Goal: Transaction & Acquisition: Purchase product/service

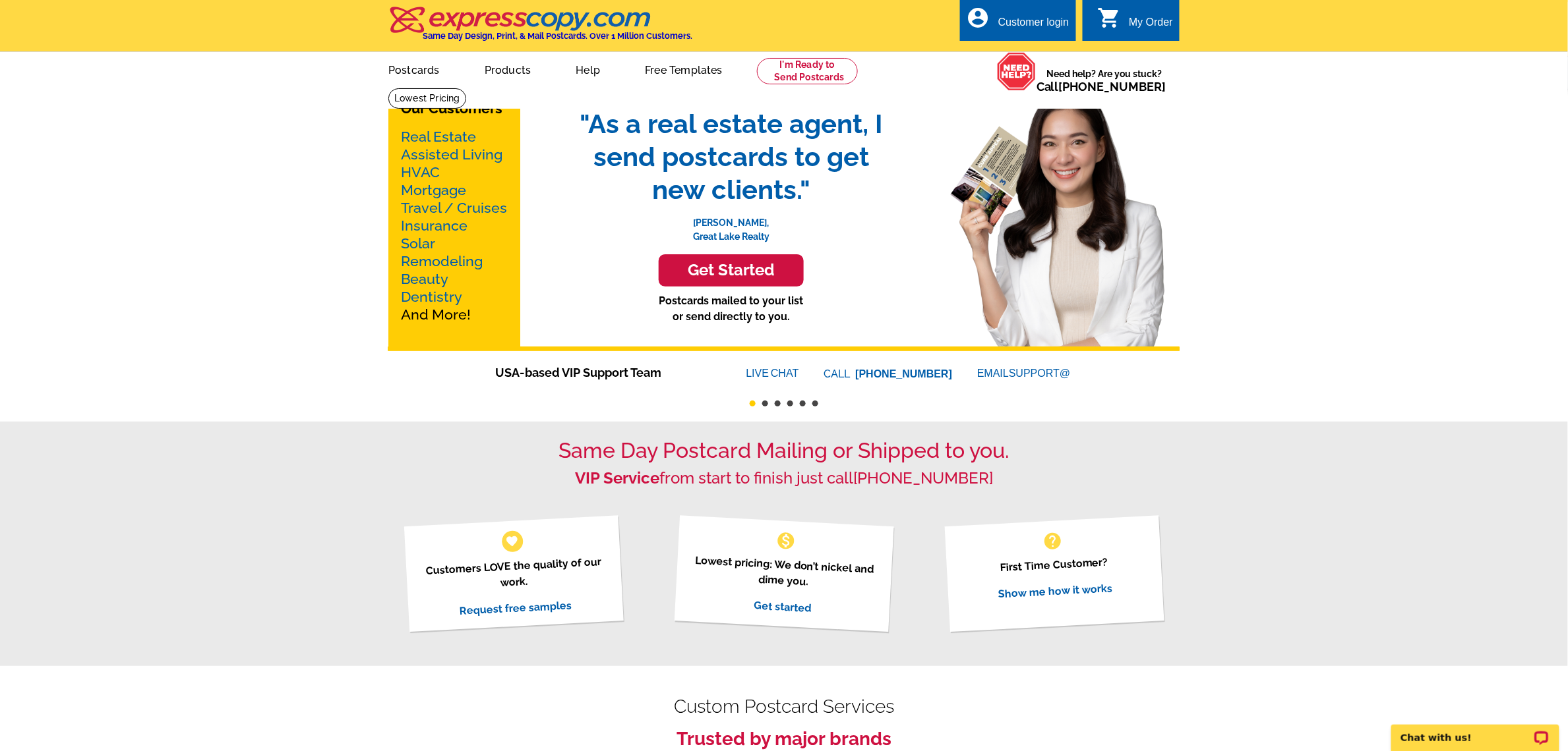
click at [433, 145] on link "Real Estate" at bounding box center [438, 136] width 75 height 16
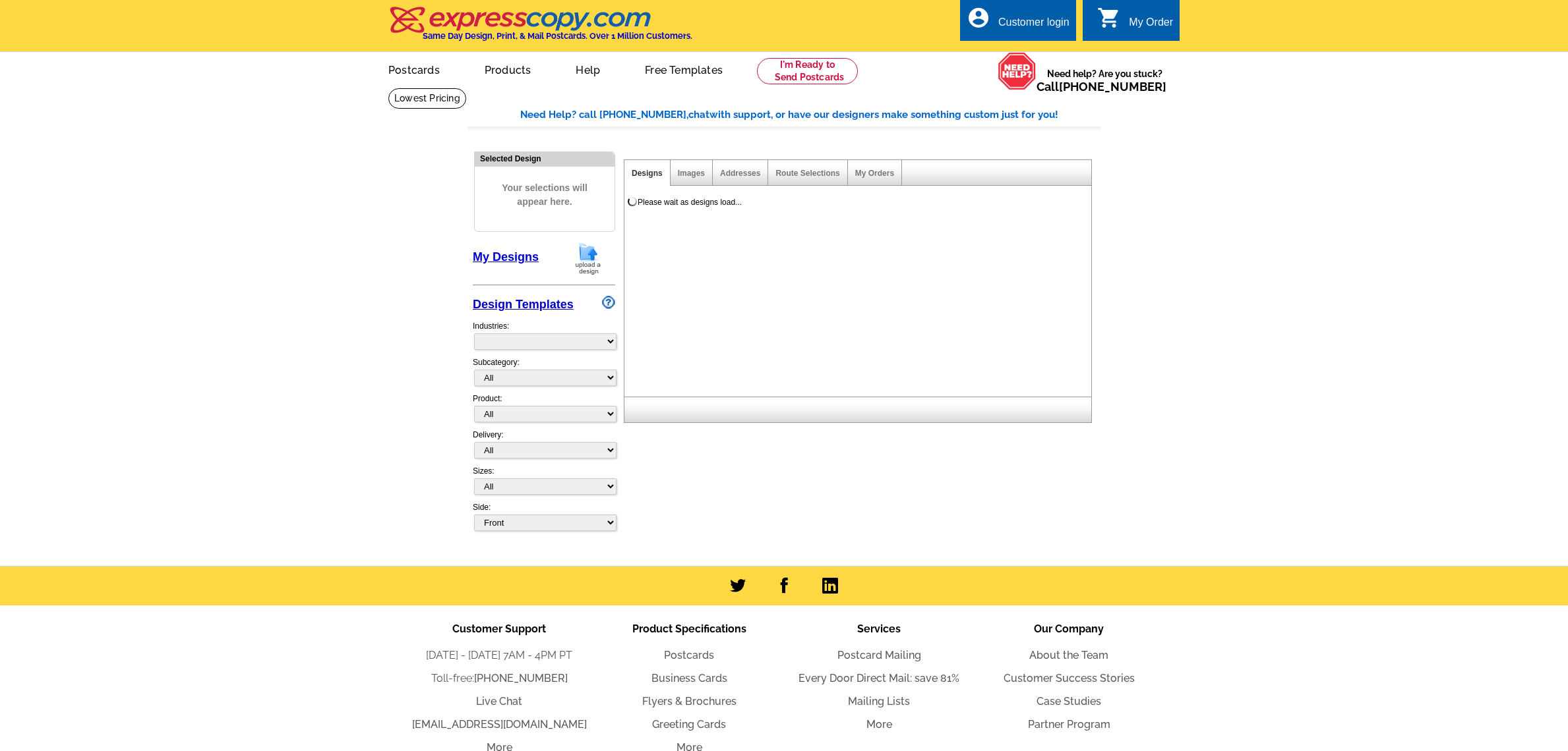
click at [420, 66] on link "Postcards" at bounding box center [414, 69] width 94 height 31
select select "785"
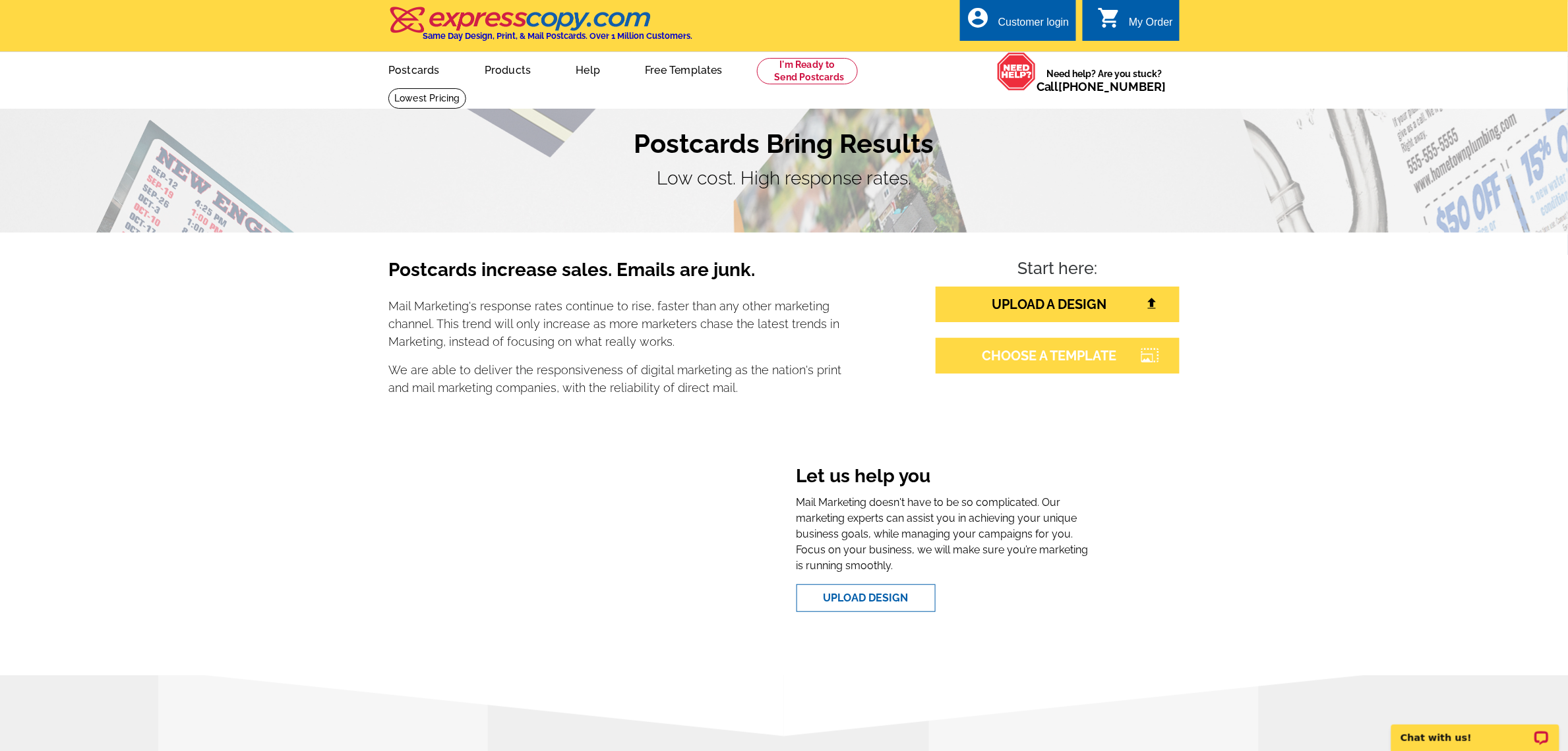
click at [1030, 353] on link "CHOOSE A TEMPLATE" at bounding box center [1057, 356] width 244 height 36
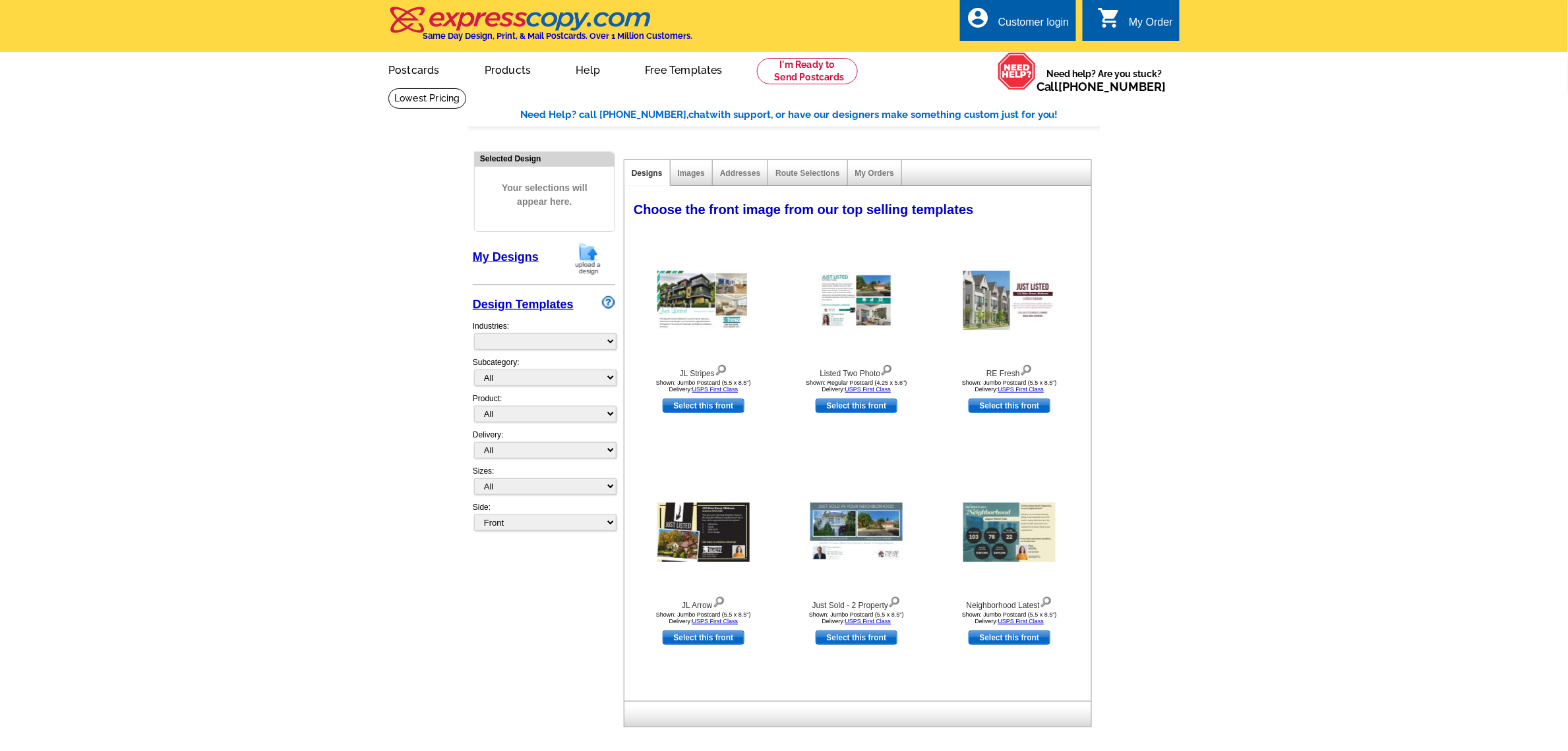
select select "785"
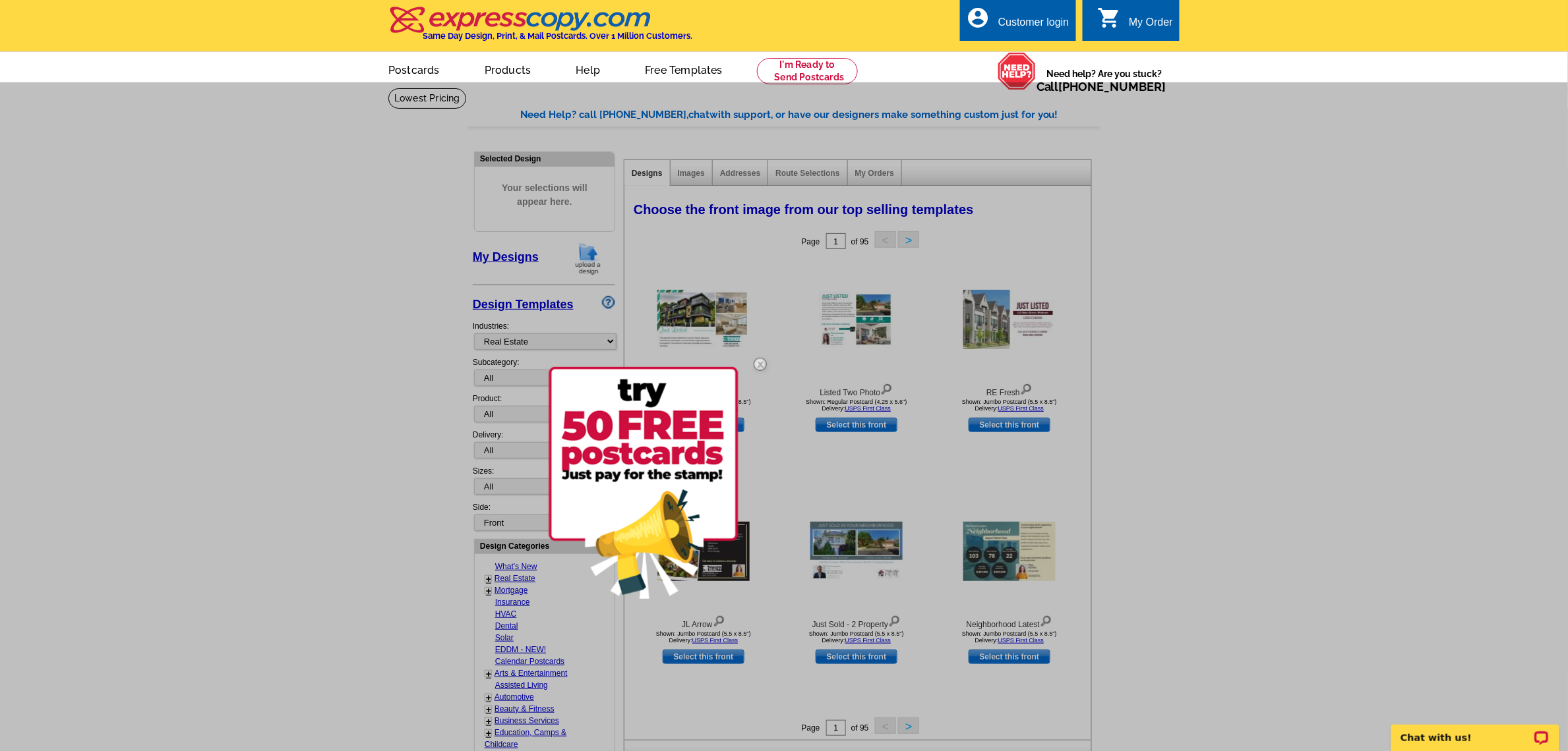
click at [488, 370] on div at bounding box center [784, 457] width 1568 height 751
click at [654, 532] on img at bounding box center [644, 483] width 190 height 232
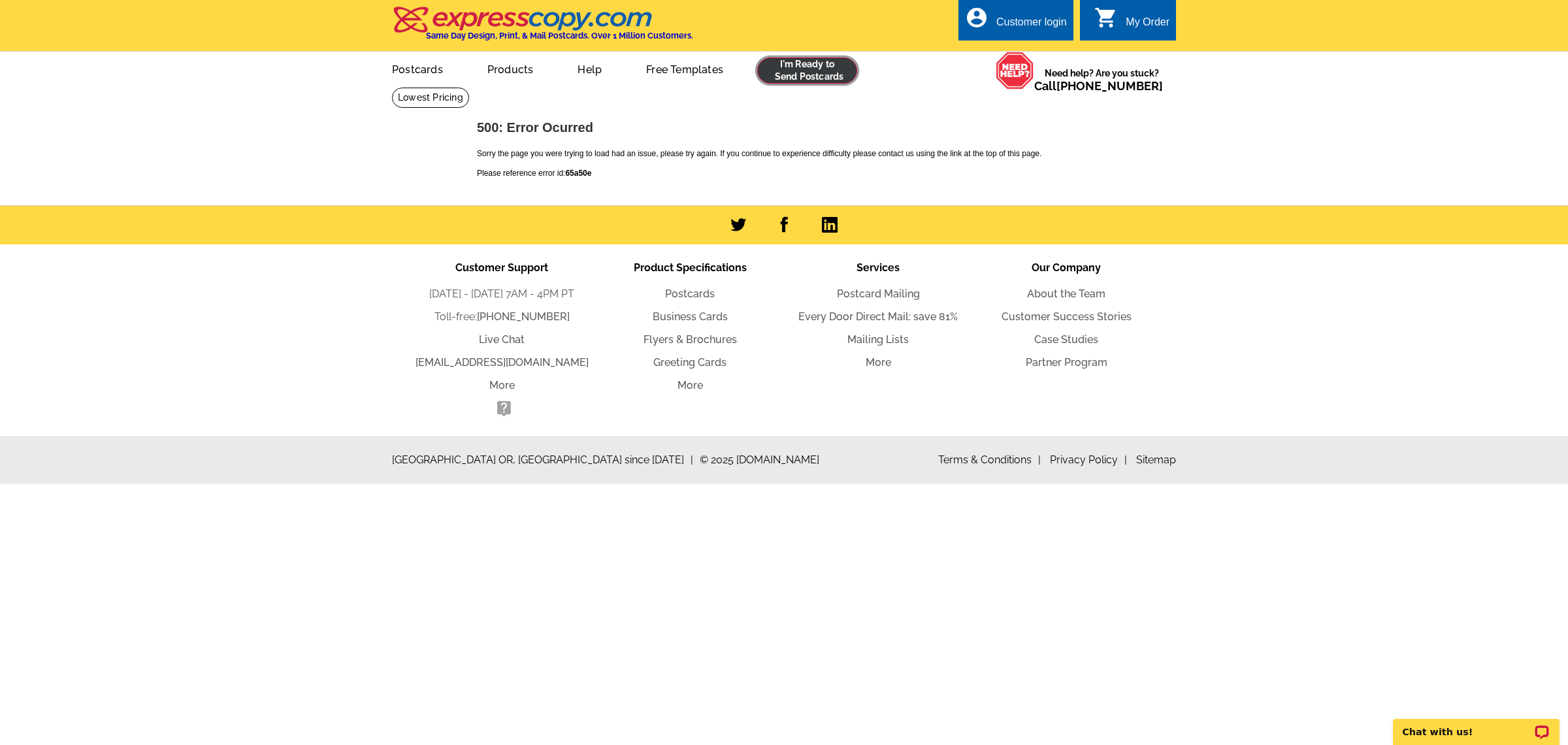
click at [806, 73] on link at bounding box center [807, 70] width 100 height 26
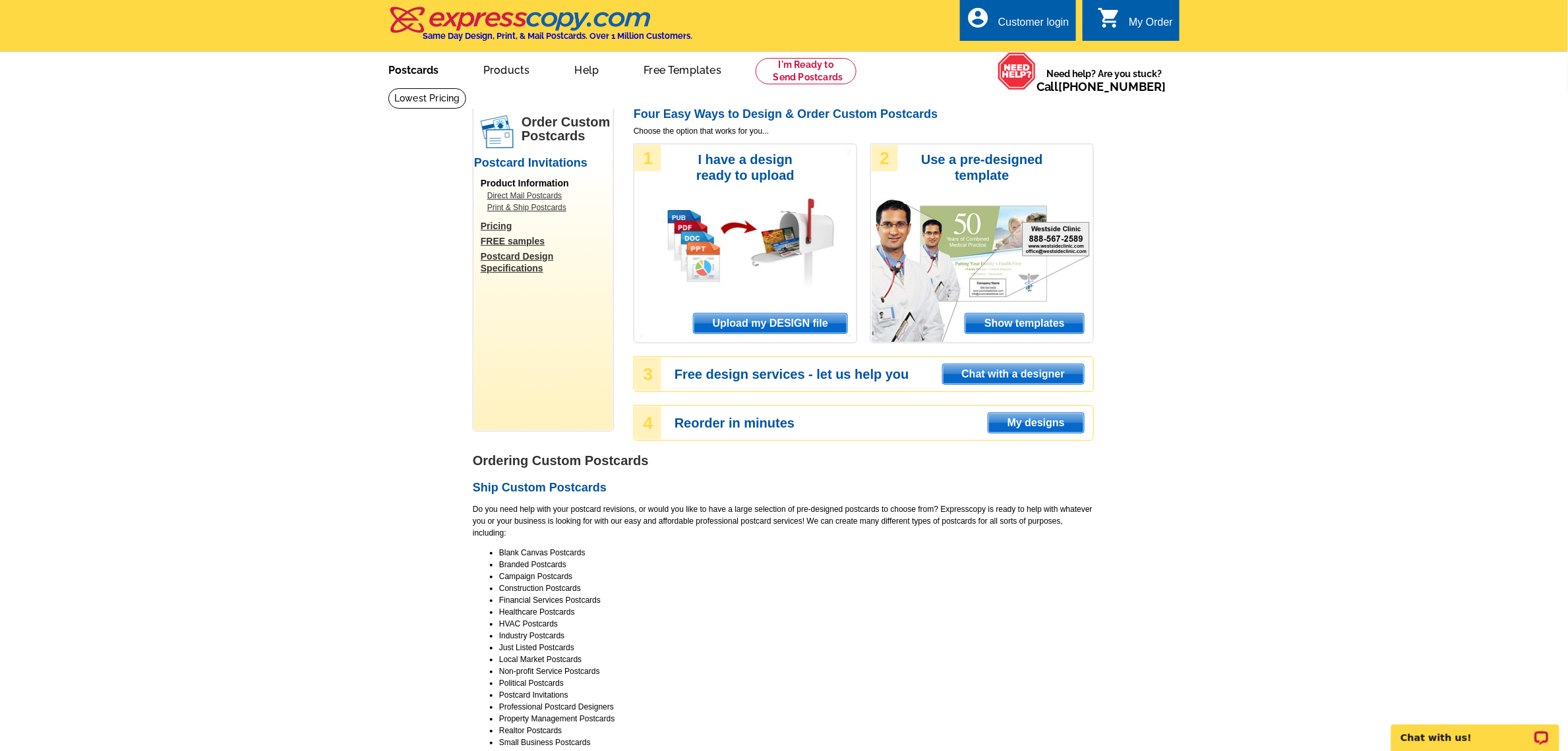
click at [403, 59] on link "Postcards" at bounding box center [413, 69] width 92 height 31
click at [404, 70] on link "Postcards" at bounding box center [414, 69] width 94 height 31
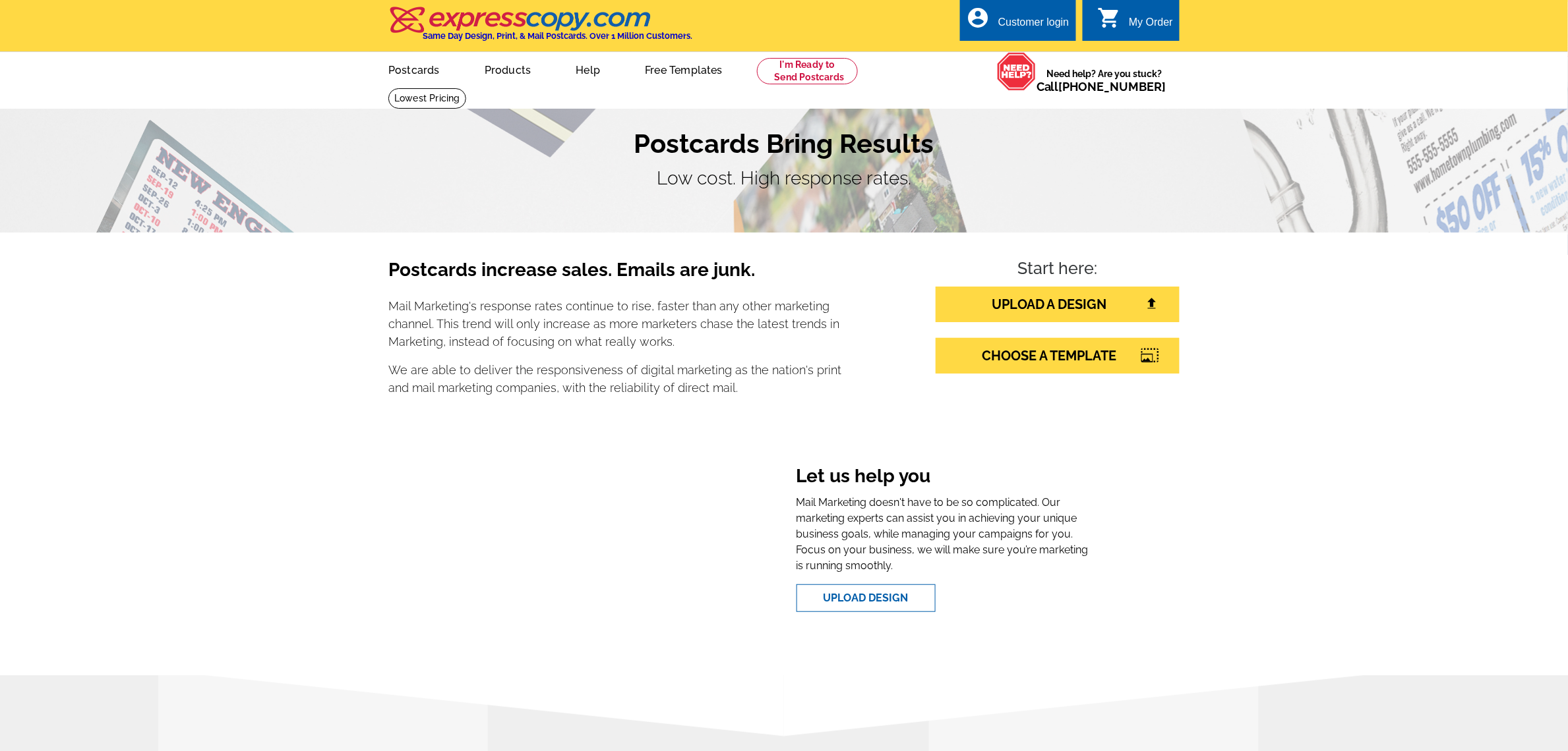
click at [504, 67] on link "Products" at bounding box center [508, 69] width 89 height 31
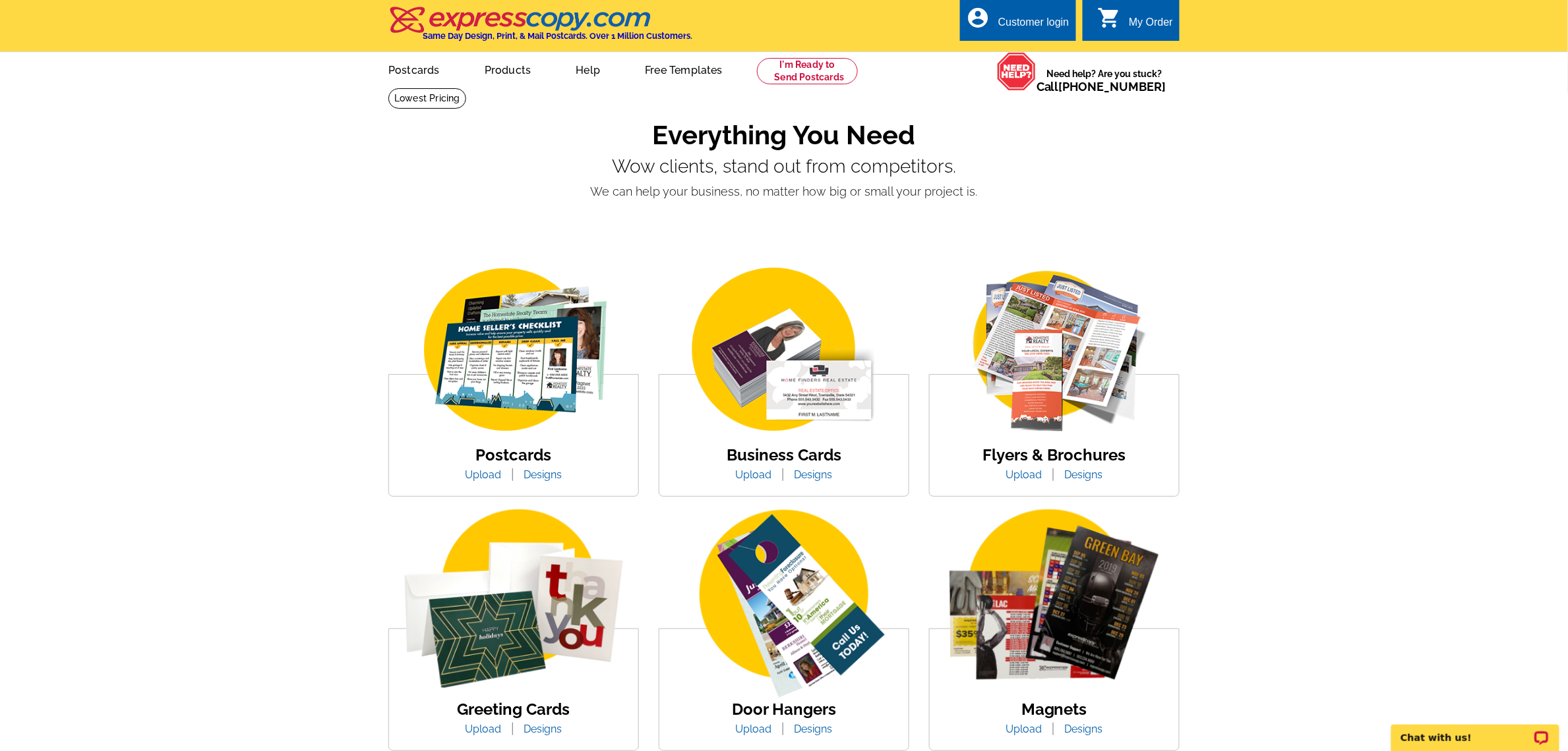
click at [536, 477] on link "Designs" at bounding box center [543, 475] width 58 height 13
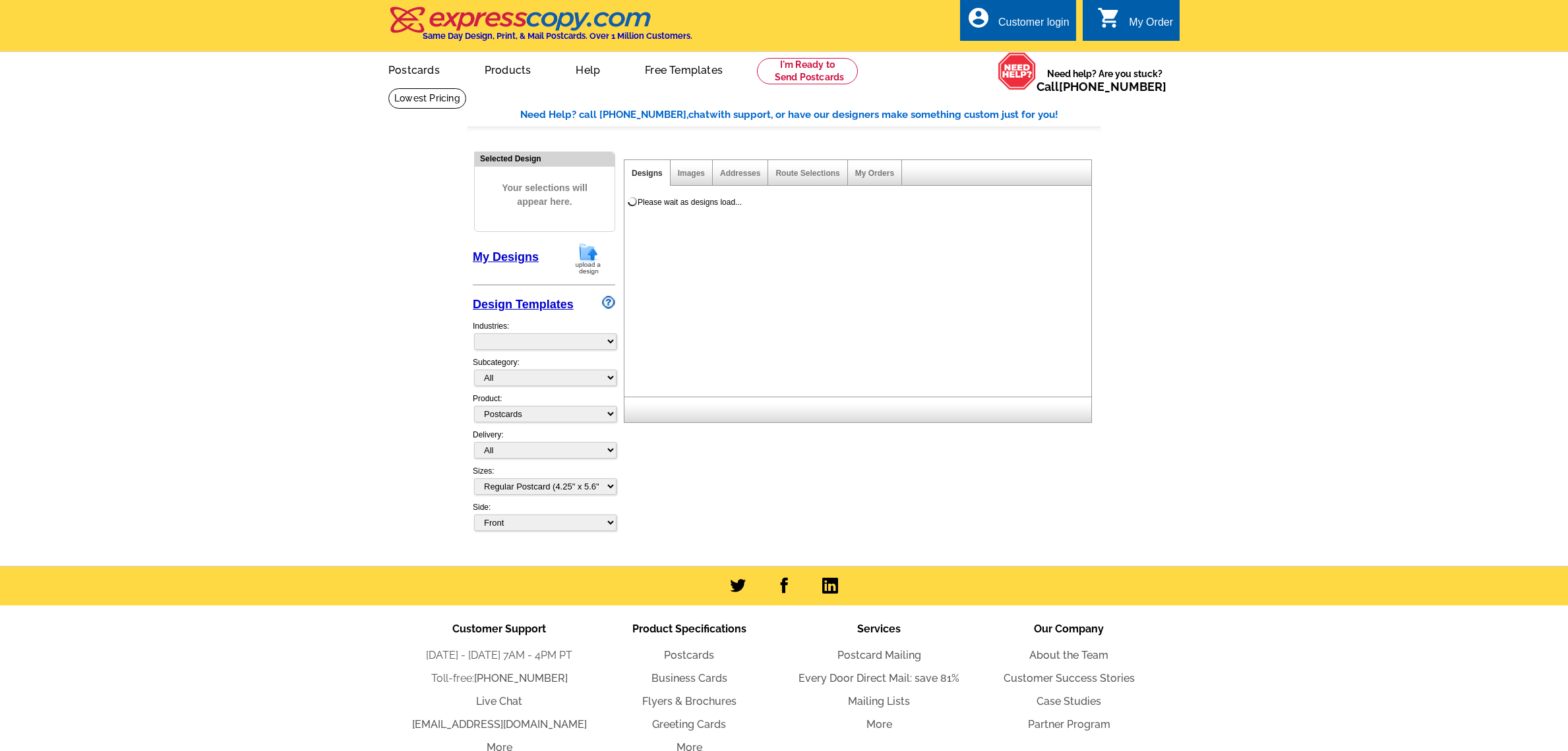
select select "1"
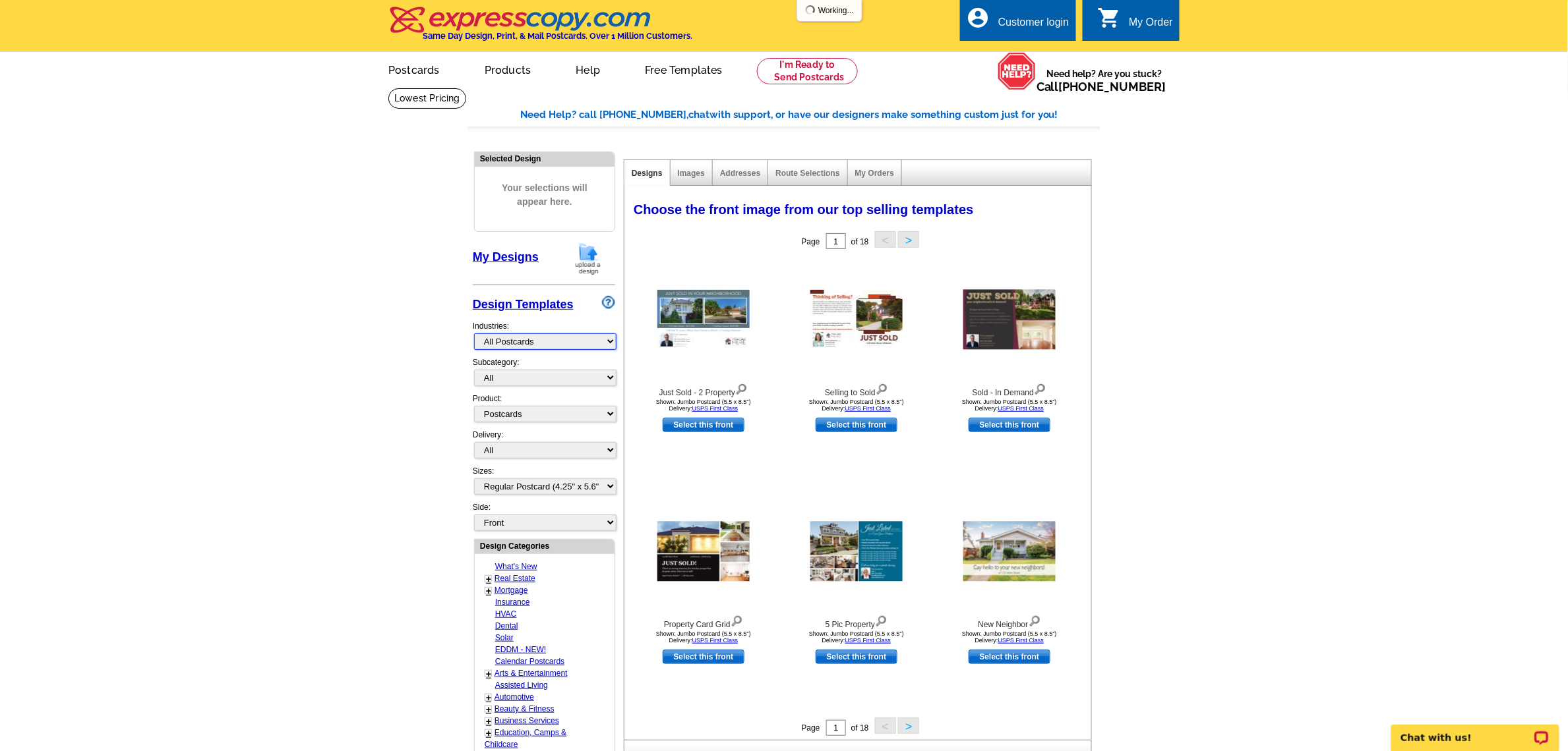
click at [548, 344] on select "What's New Real Estate Mortgage Insurance HVAC Dental Solar EDDM - NEW! Calenda…" at bounding box center [545, 342] width 142 height 16
select select "785"
click at [474, 334] on select "What's New Real Estate Mortgage Insurance HVAC Dental Solar EDDM - NEW! Calenda…" at bounding box center [545, 342] width 142 height 16
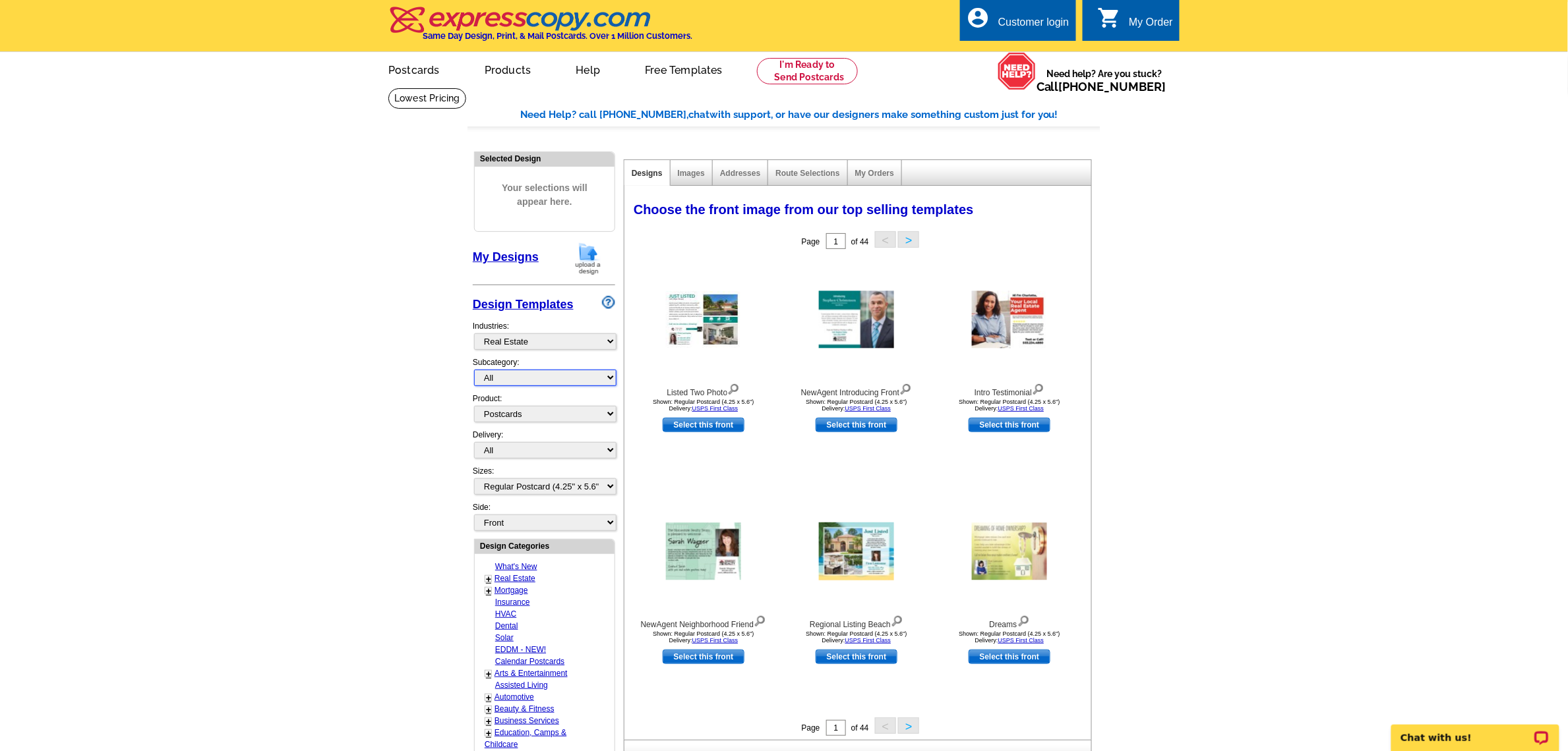
click at [495, 376] on select "All RE/MAX® Referrals [PERSON_NAME]® Berkshire Hathaway Home Services Century 2…" at bounding box center [545, 377] width 142 height 16
select select "788"
click at [474, 369] on select "All RE/MAX® Referrals [PERSON_NAME]® Berkshire Hathaway Home Services Century 2…" at bounding box center [545, 377] width 142 height 16
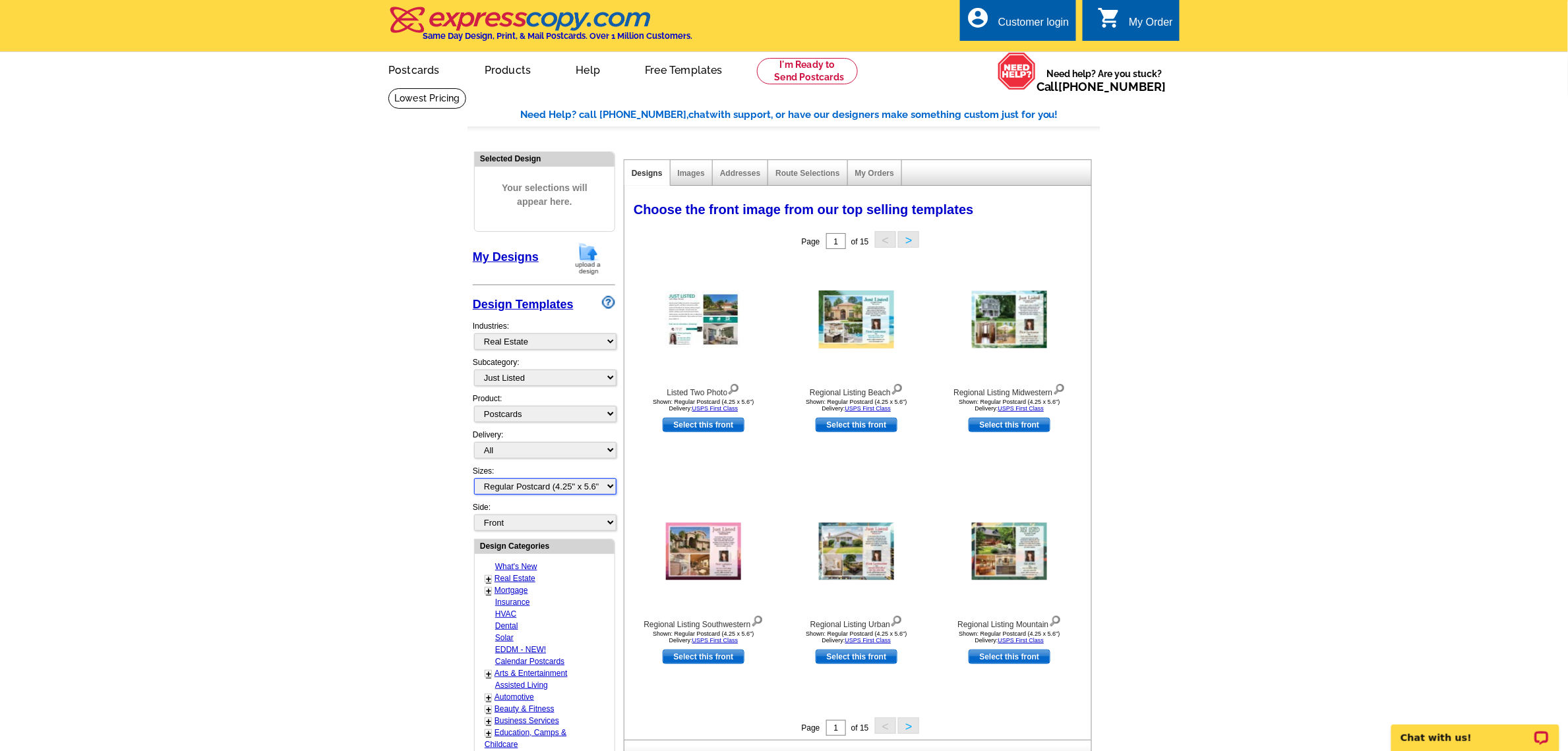
click at [506, 482] on select "All Jumbo Postcard (5.5" x 8.5") Regular Postcard (4.25" x 5.6") Panoramic Post…" at bounding box center [545, 486] width 142 height 16
select select "2"
click at [474, 478] on select "All Jumbo Postcard (5.5" x 8.5") Regular Postcard (4.25" x 5.6") Panoramic Post…" at bounding box center [545, 486] width 142 height 16
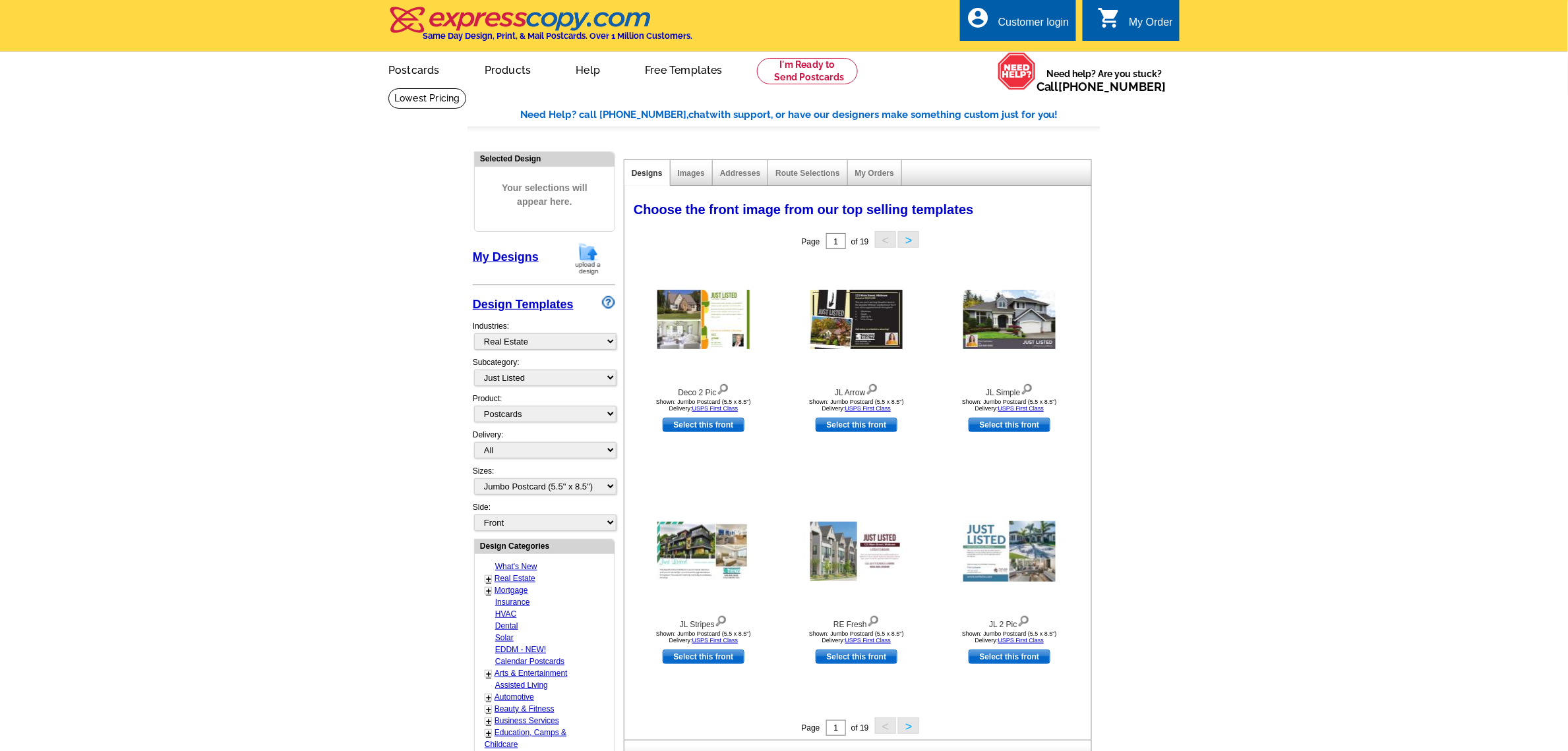
click at [907, 728] on button ">" at bounding box center [909, 725] width 21 height 16
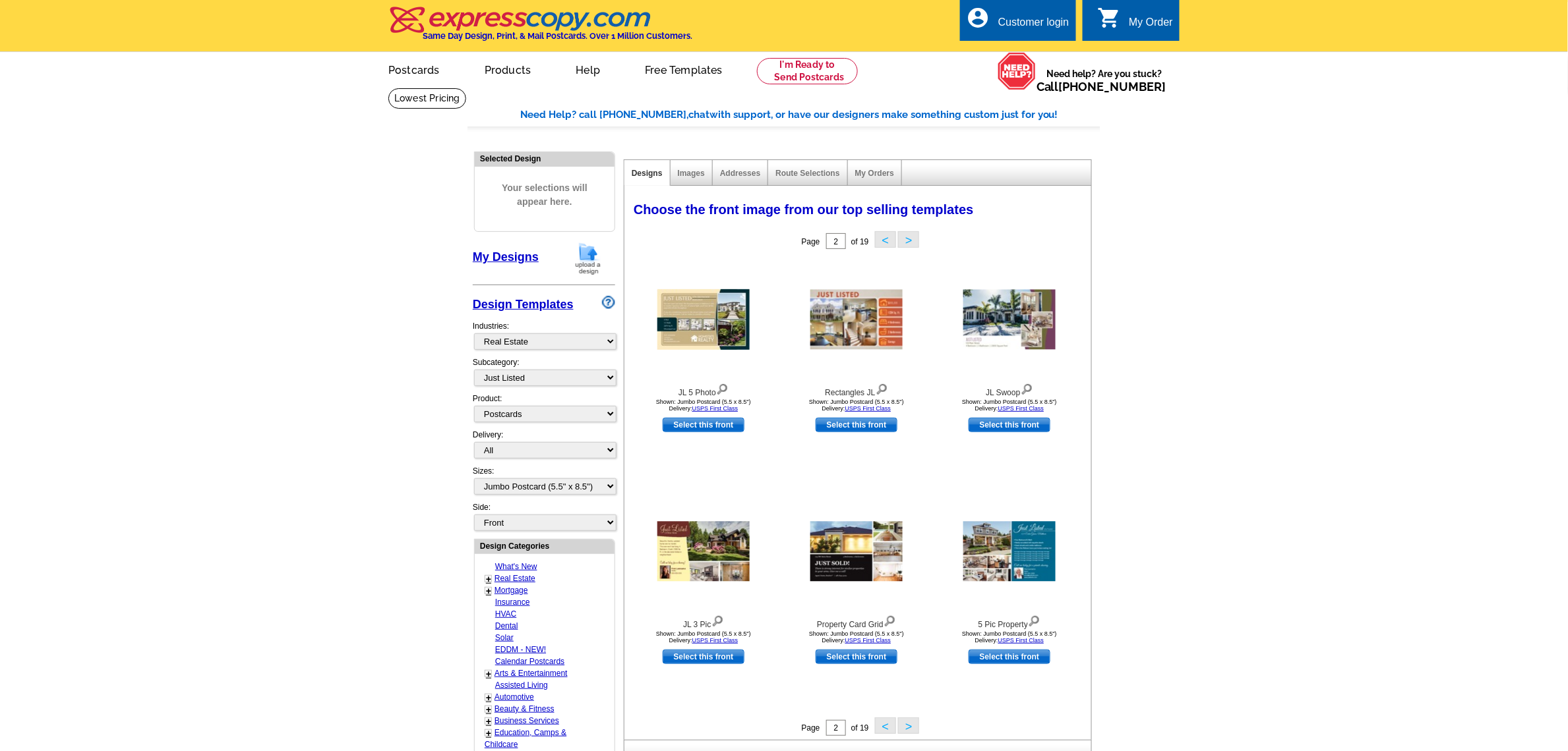
click at [907, 728] on button ">" at bounding box center [909, 725] width 21 height 16
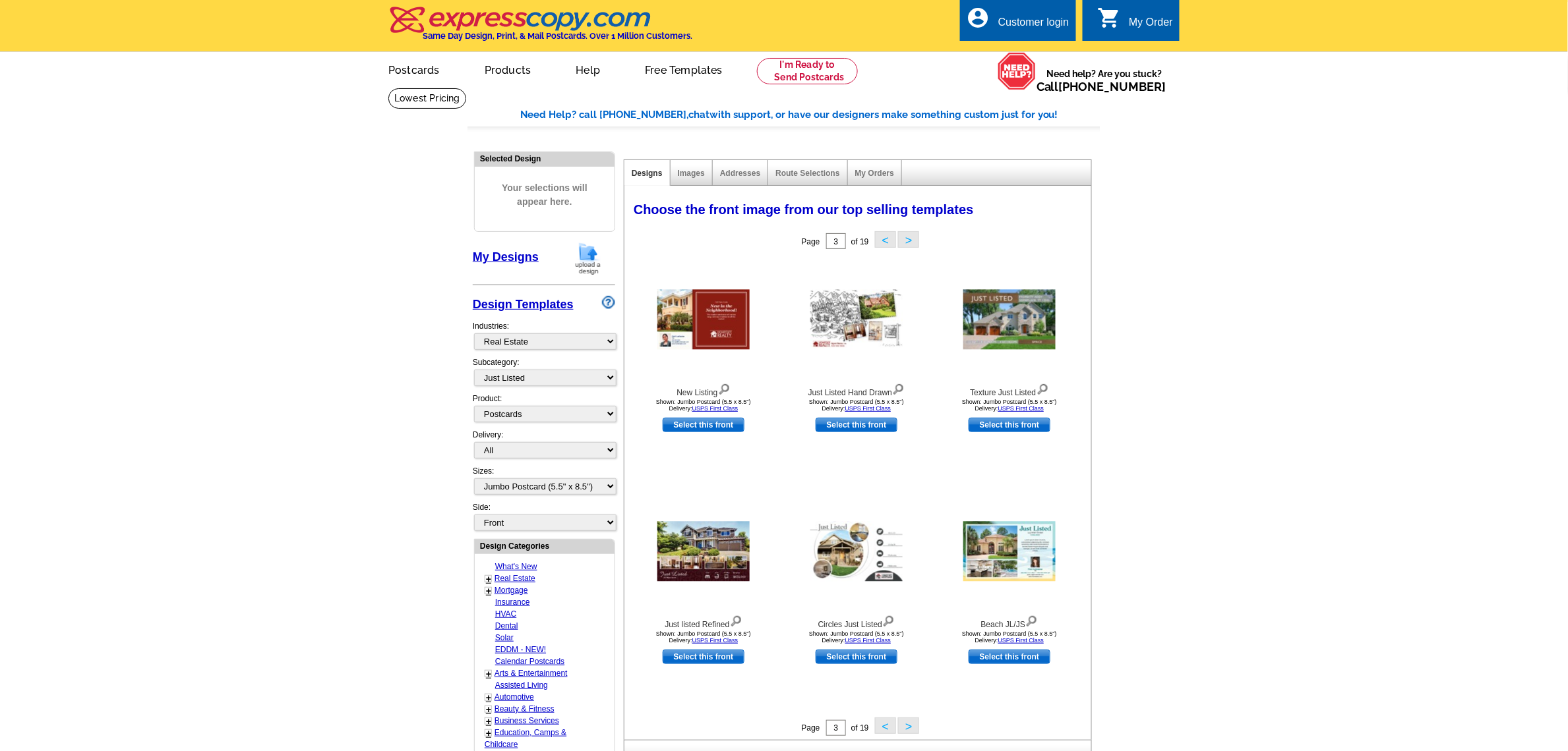
click at [907, 728] on button ">" at bounding box center [909, 725] width 21 height 16
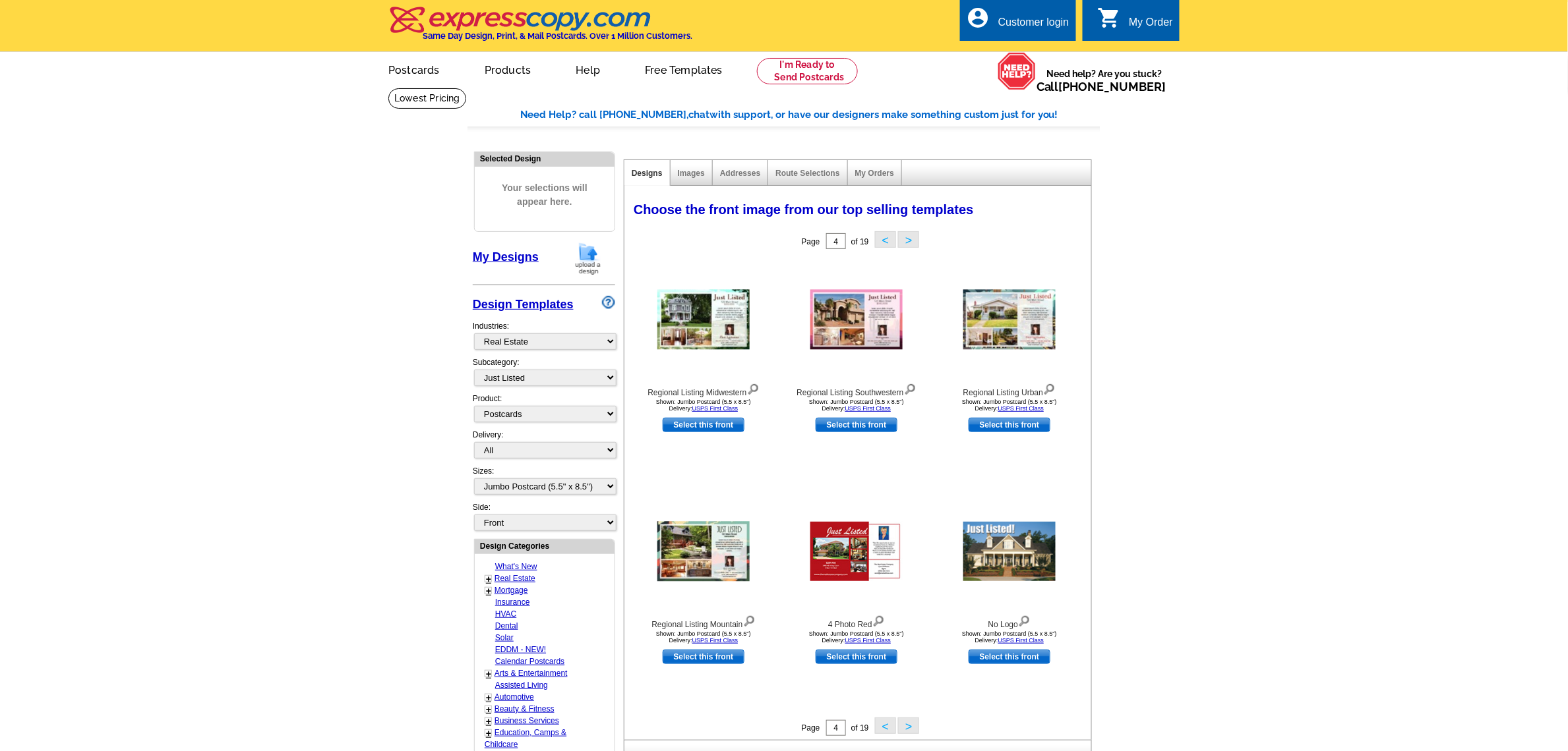
click at [907, 728] on button ">" at bounding box center [909, 725] width 21 height 16
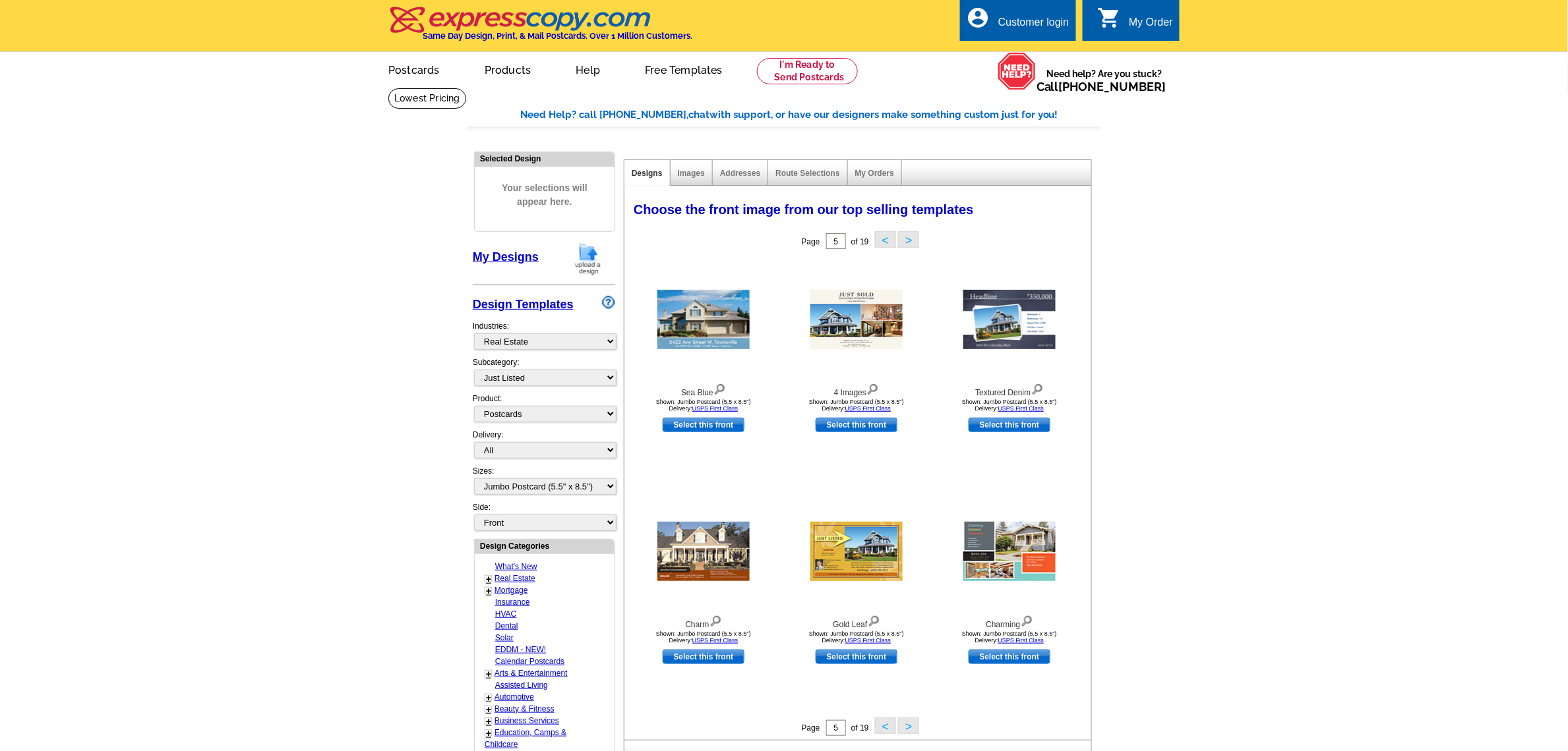
click at [882, 731] on button "<" at bounding box center [886, 725] width 21 height 16
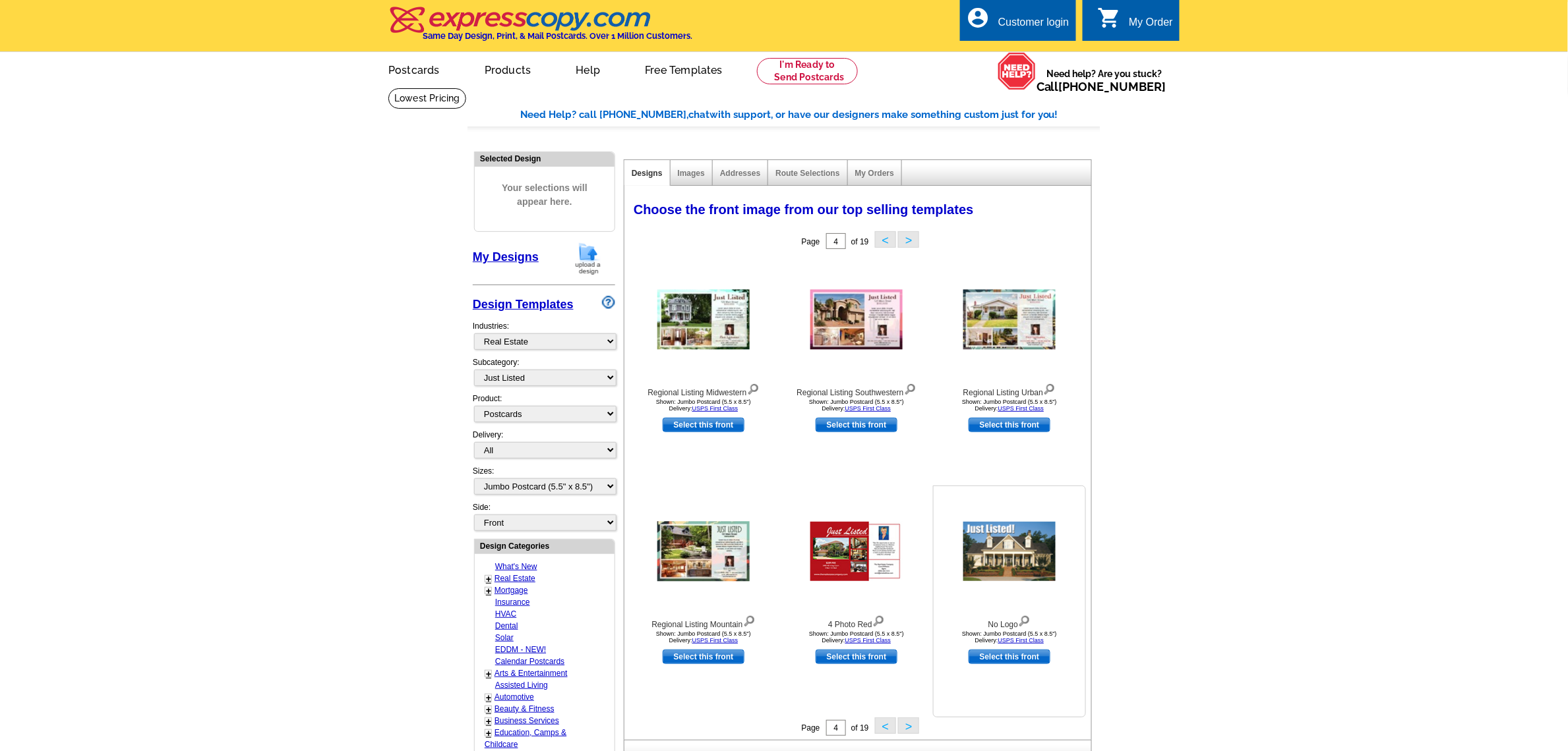
click at [1016, 540] on img at bounding box center [1009, 551] width 92 height 59
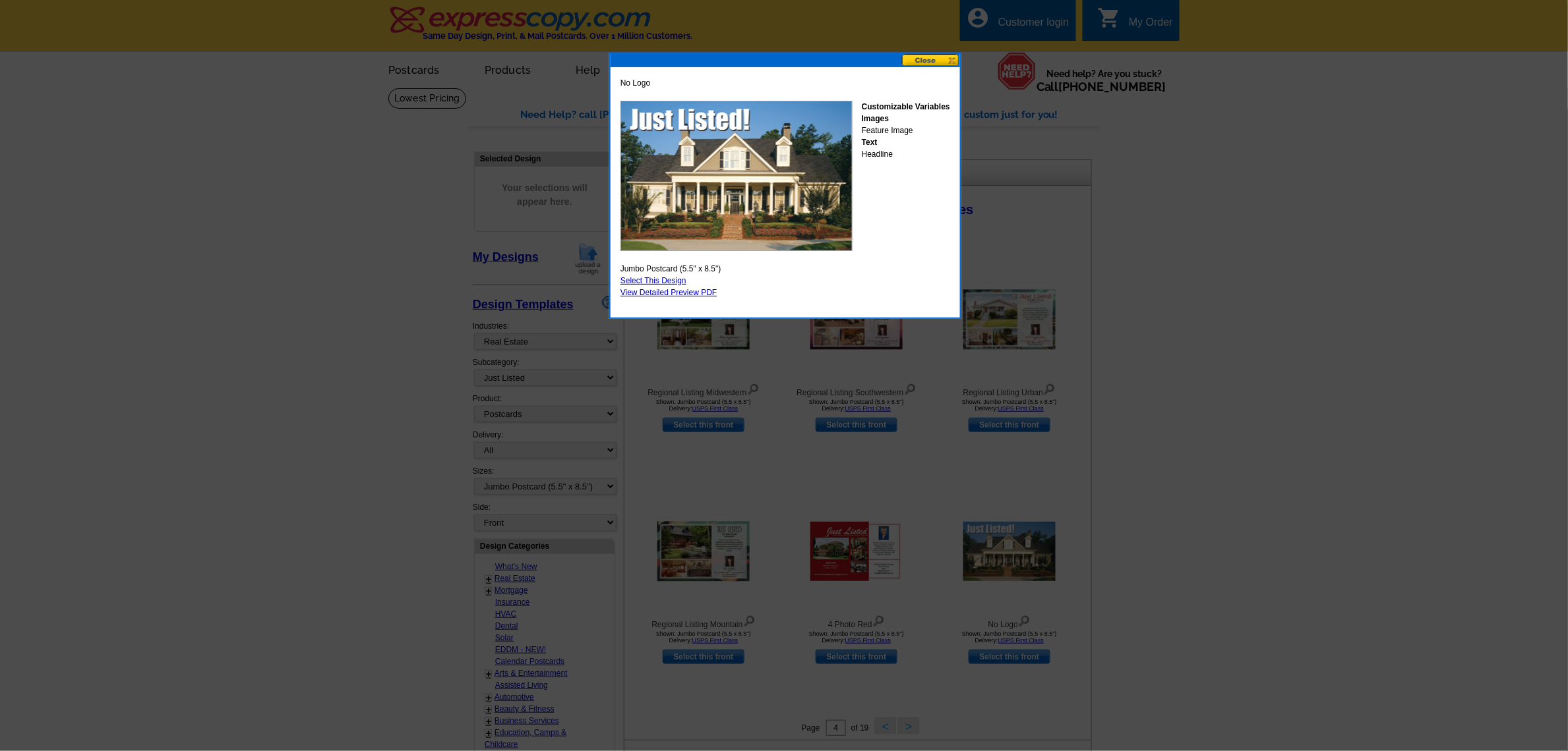
click at [914, 55] on button at bounding box center [930, 61] width 58 height 13
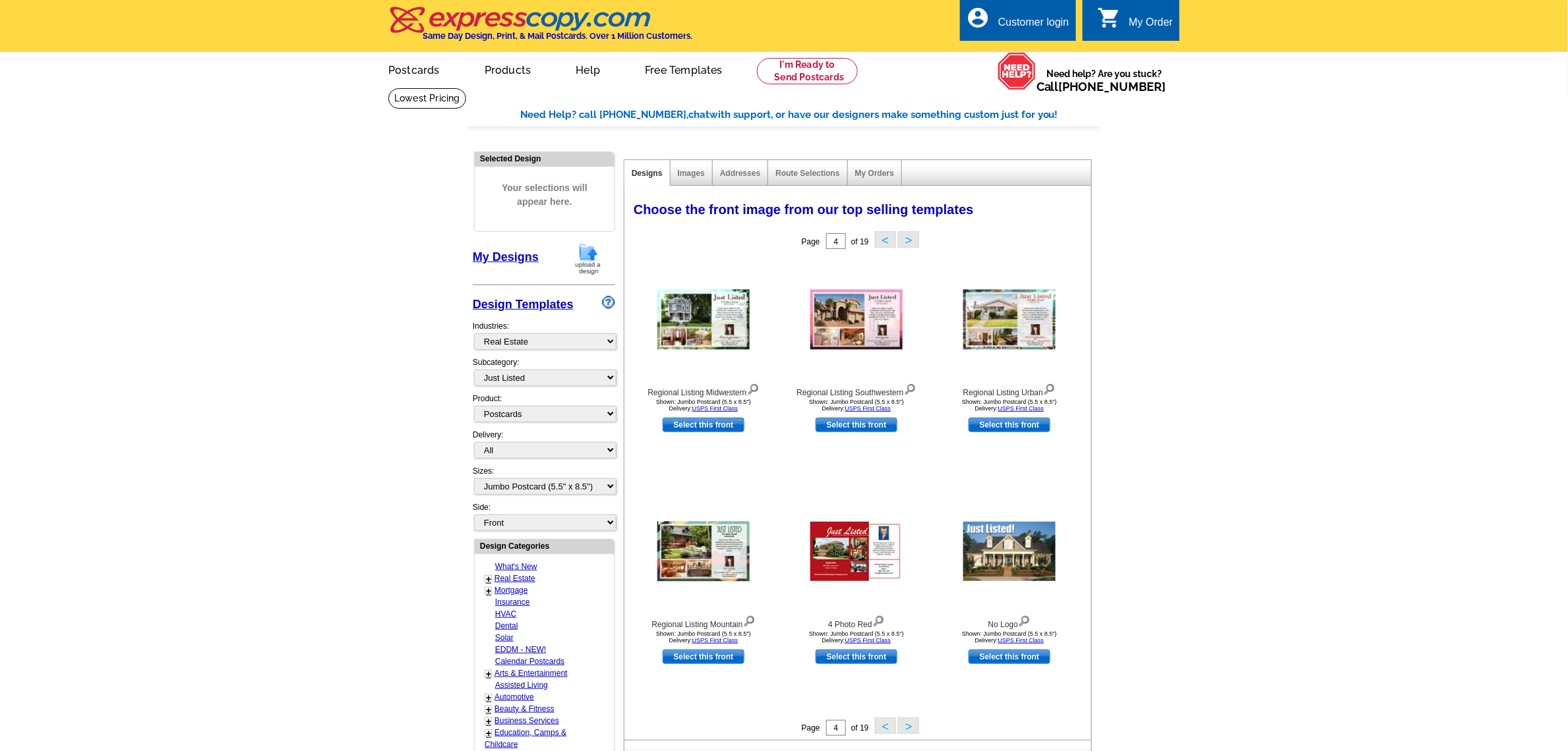
click at [1004, 18] on div "Customer login" at bounding box center [1034, 26] width 72 height 19
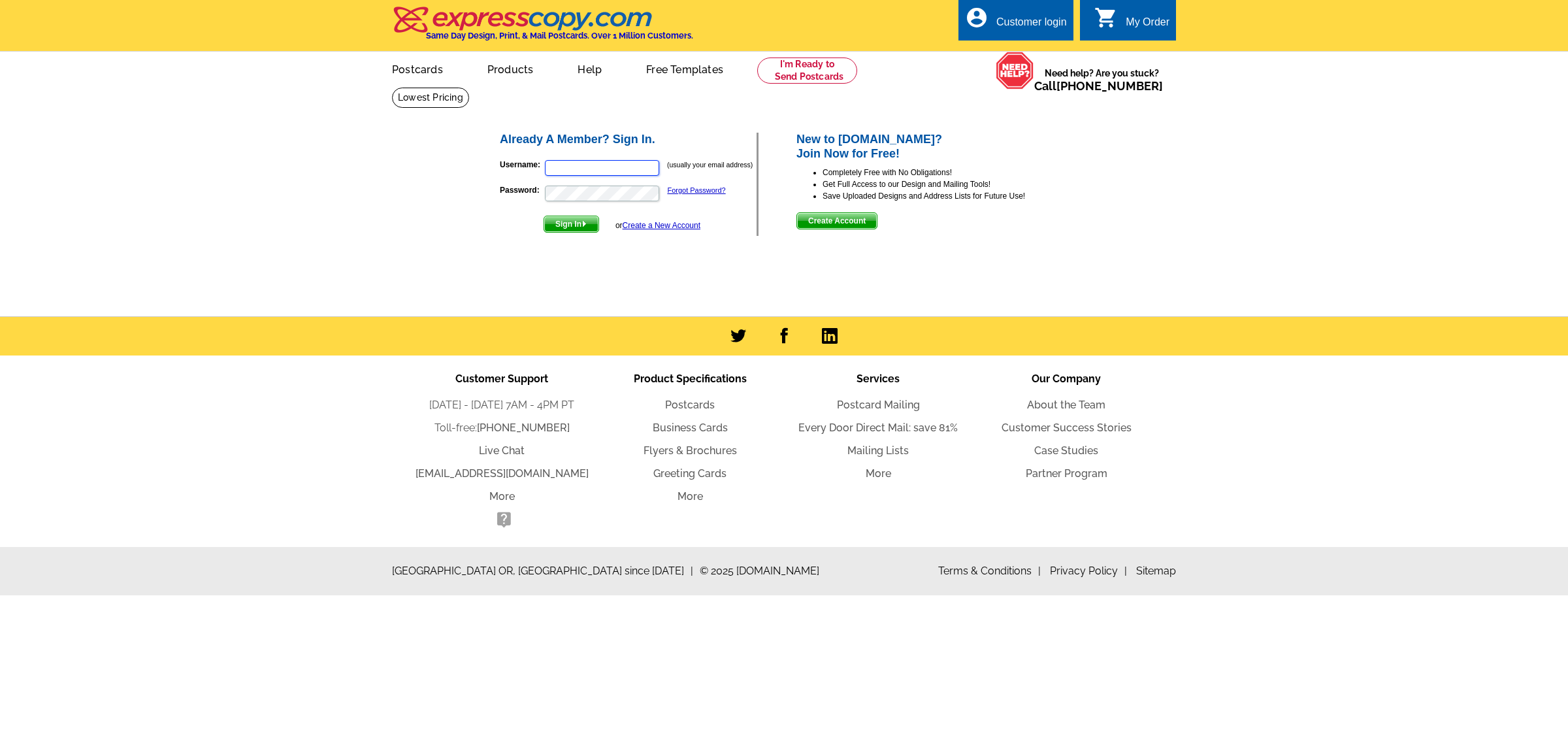
click at [599, 174] on input "Username:" at bounding box center [602, 168] width 114 height 16
type input "[PERSON_NAME][EMAIL_ADDRESS][DOMAIN_NAME]"
click at [564, 230] on span "Sign In" at bounding box center [571, 224] width 55 height 16
